Goal: Navigation & Orientation: Find specific page/section

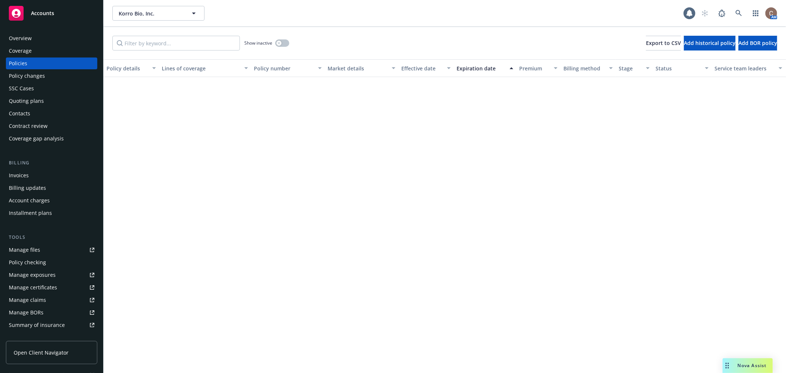
scroll to position [405, 0]
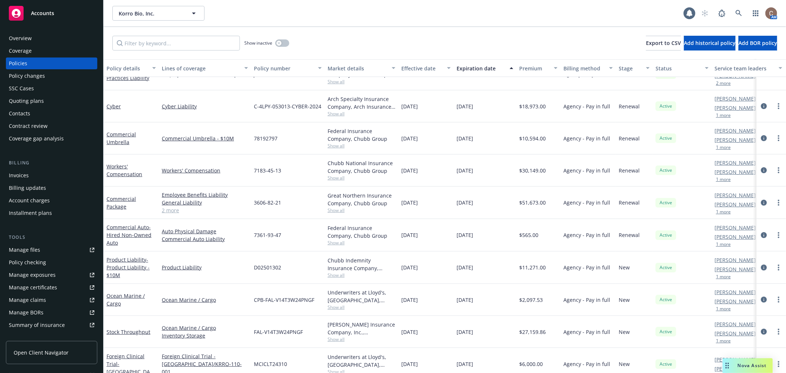
click at [42, 12] on span "Accounts" at bounding box center [42, 13] width 23 height 6
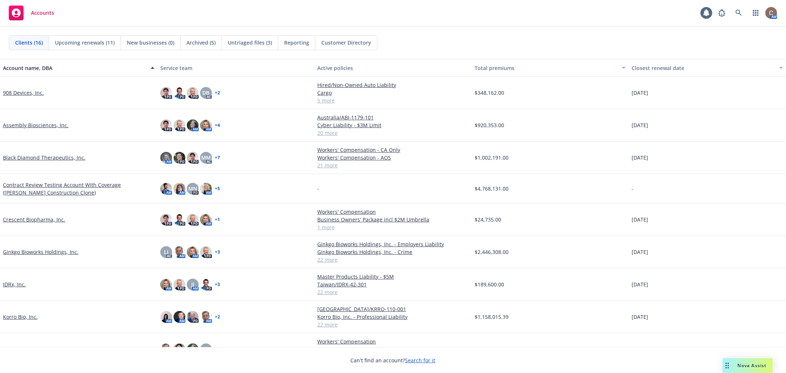
click at [245, 39] on span "Untriaged files (3)" at bounding box center [250, 43] width 44 height 8
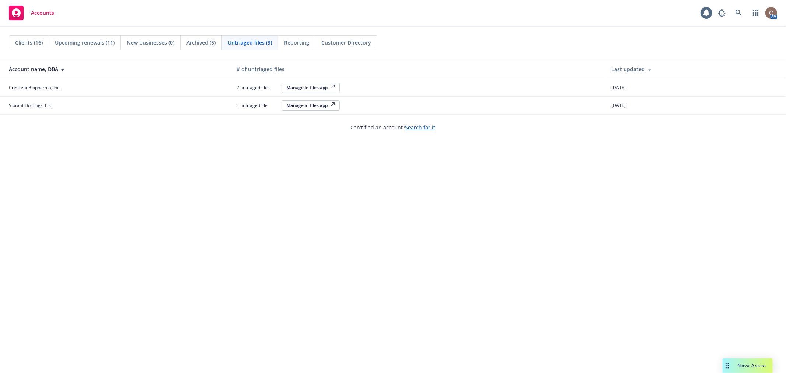
click at [37, 37] on div "Clients (16)" at bounding box center [29, 43] width 40 height 14
